Goal: Information Seeking & Learning: Learn about a topic

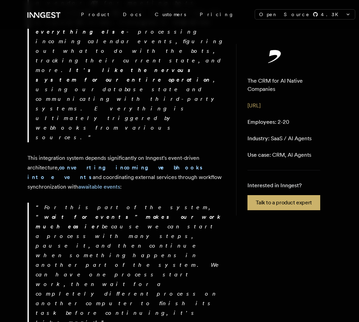
scroll to position [669, 0]
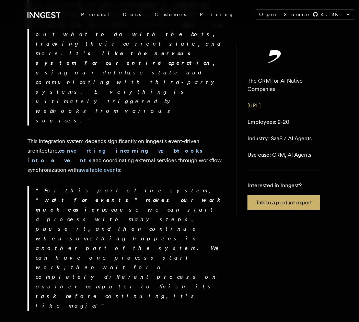
scroll to position [681, 0]
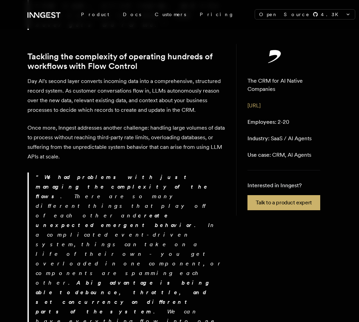
scroll to position [1279, 0]
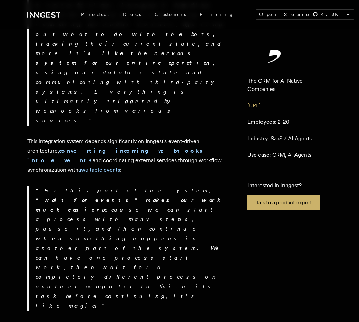
scroll to position [681, 0]
